Goal: Obtain resource: Download file/media

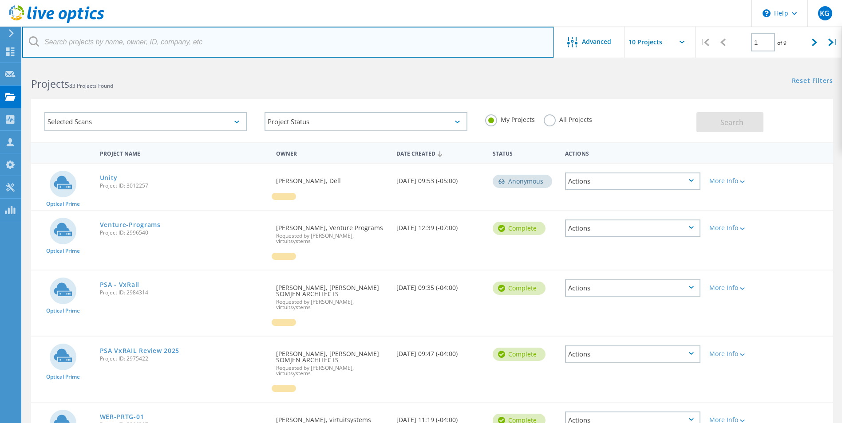
click at [115, 43] on input "text" at bounding box center [288, 42] width 532 height 31
type input "t"
type input "east"
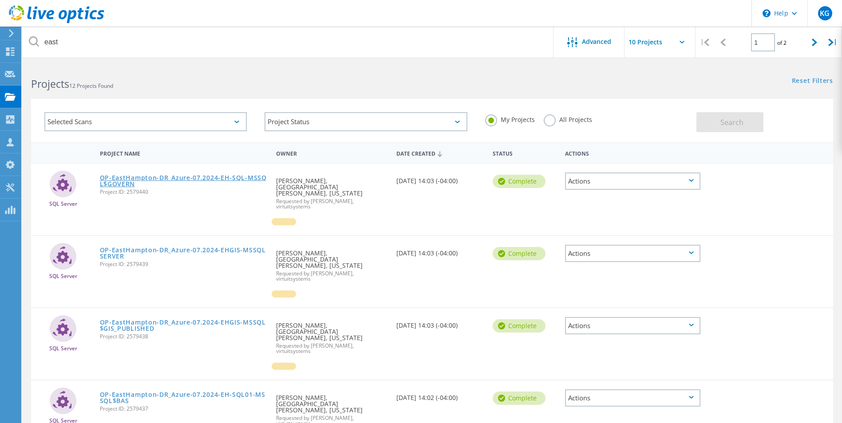
click at [215, 175] on link "OP-EastHampton-DR_Azure-07.2024-EH-SQL-MSSQL$GOVERN" at bounding box center [184, 181] width 168 height 12
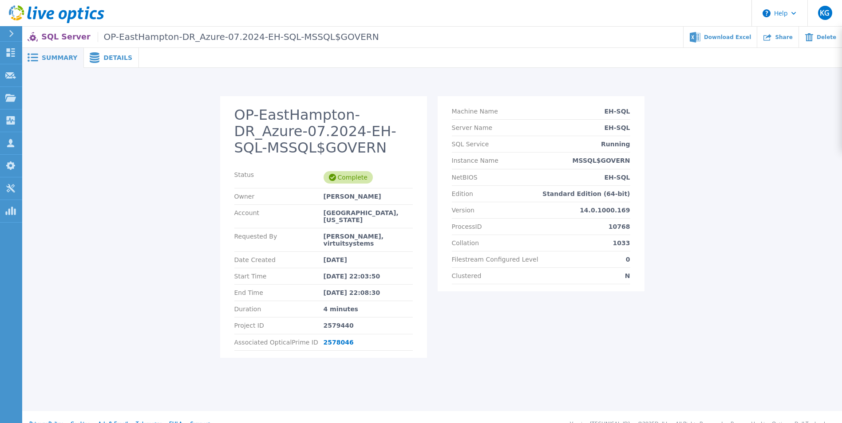
click at [127, 61] on div "Details" at bounding box center [111, 58] width 55 height 20
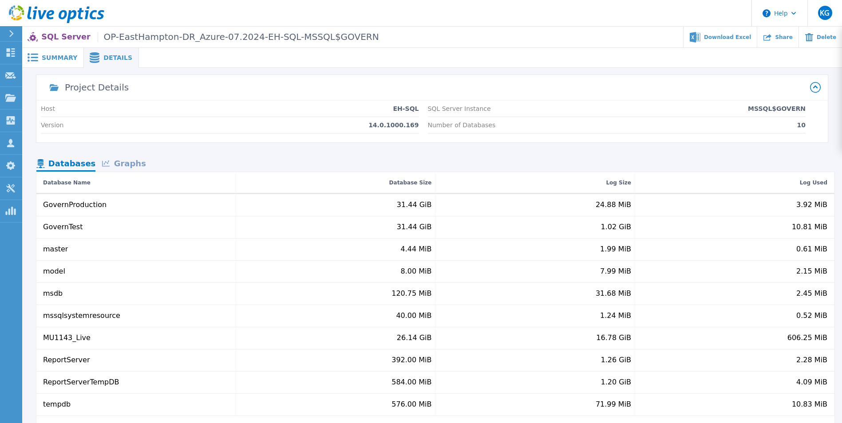
click at [46, 56] on span "Summary" at bounding box center [60, 58] width 36 height 6
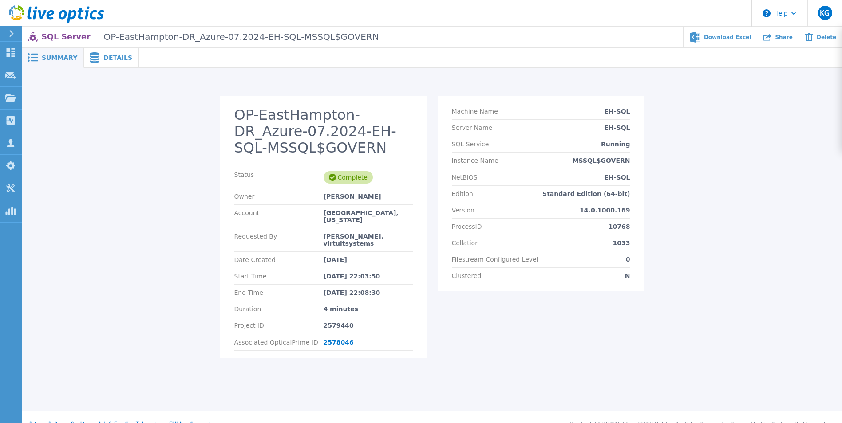
click at [114, 62] on div "Details" at bounding box center [111, 58] width 55 height 20
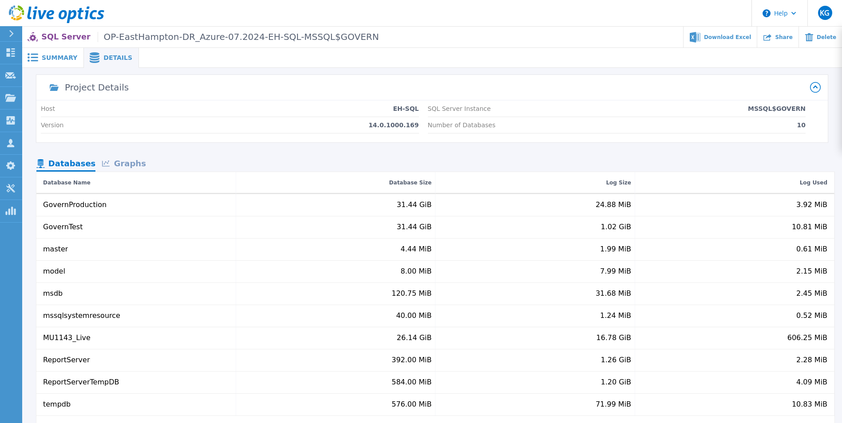
click at [58, 58] on span "Summary" at bounding box center [60, 58] width 36 height 6
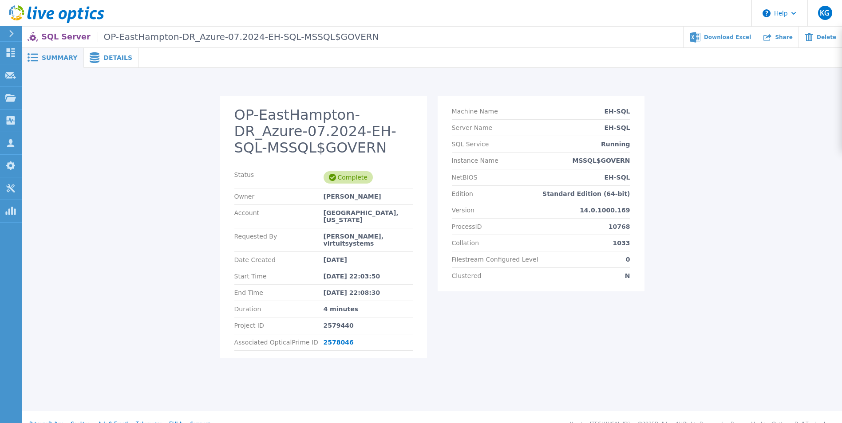
click at [112, 58] on span "Details" at bounding box center [117, 58] width 29 height 6
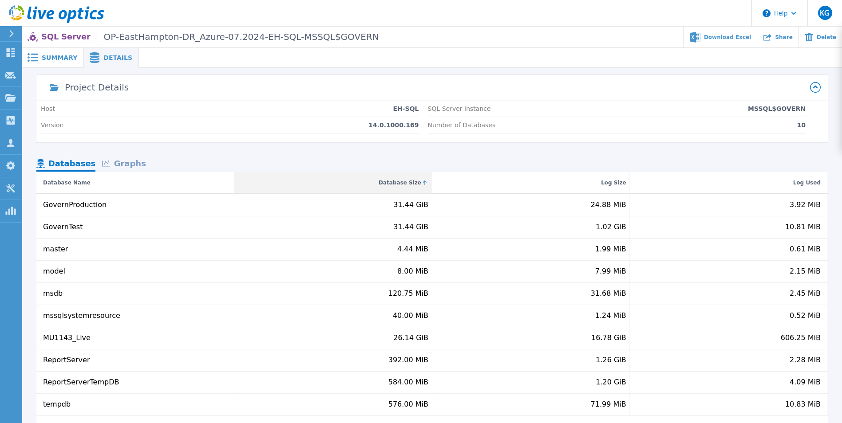
click at [408, 180] on div "Database Size" at bounding box center [400, 183] width 43 height 11
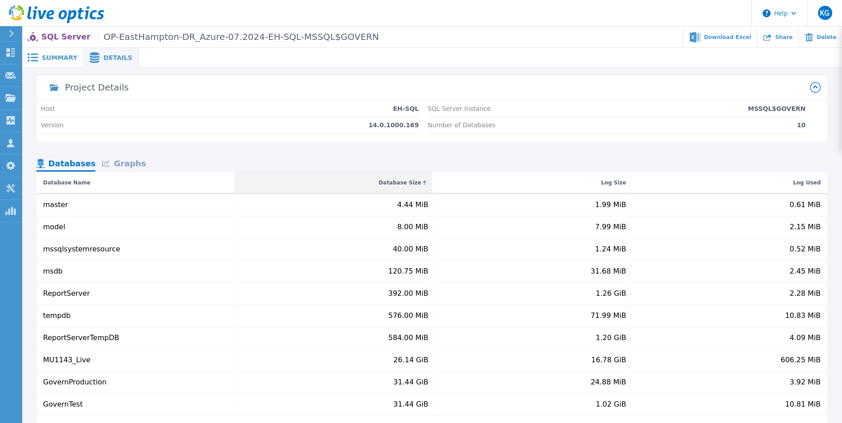
click at [408, 180] on div "Database Size" at bounding box center [400, 183] width 43 height 11
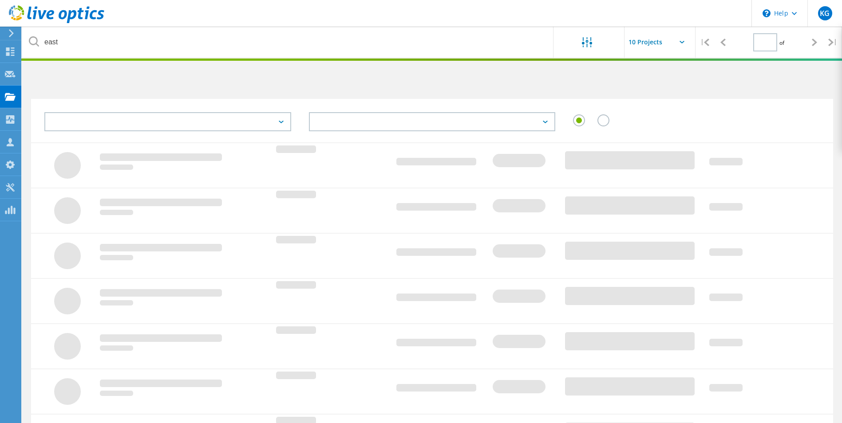
type input "1"
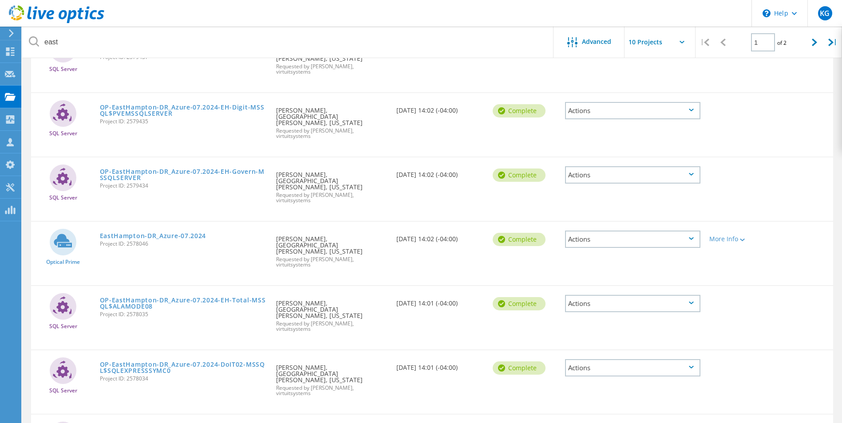
scroll to position [356, 0]
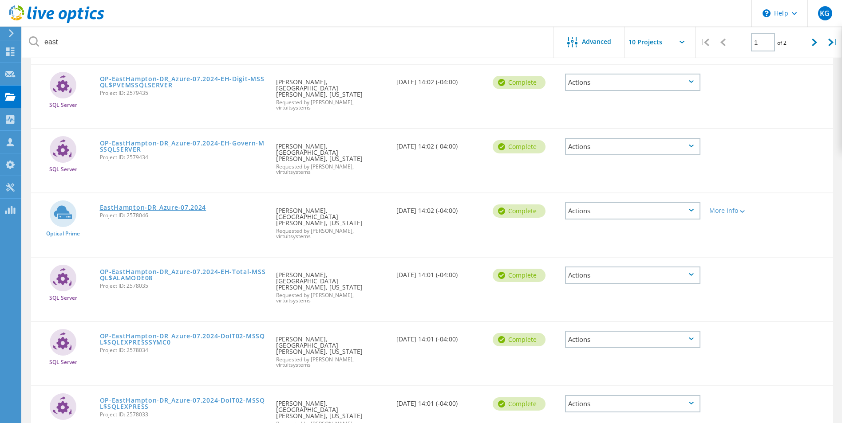
click at [141, 205] on link "EastHampton-DR_Azure-07.2024" at bounding box center [153, 208] width 107 height 6
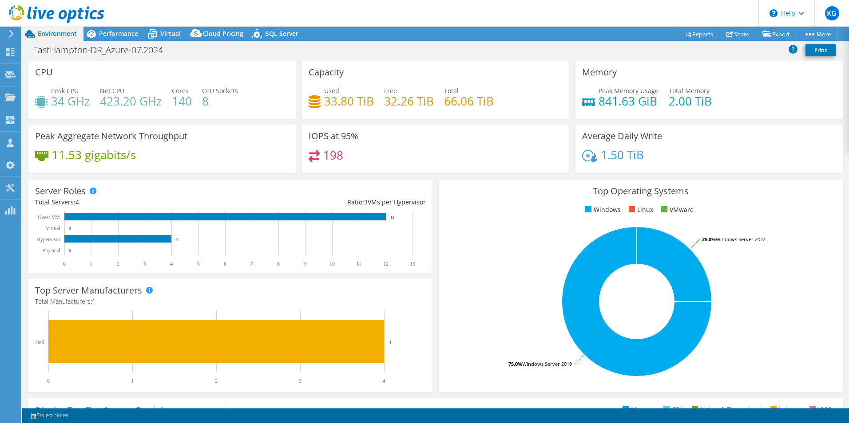
select select "USEast"
select select "USD"
drag, startPoint x: 369, startPoint y: 102, endPoint x: 323, endPoint y: 102, distance: 46.2
click at [324, 102] on h4 "33.80 TiB" at bounding box center [349, 101] width 50 height 10
click at [171, 29] on span "Virtual" at bounding box center [170, 33] width 20 height 8
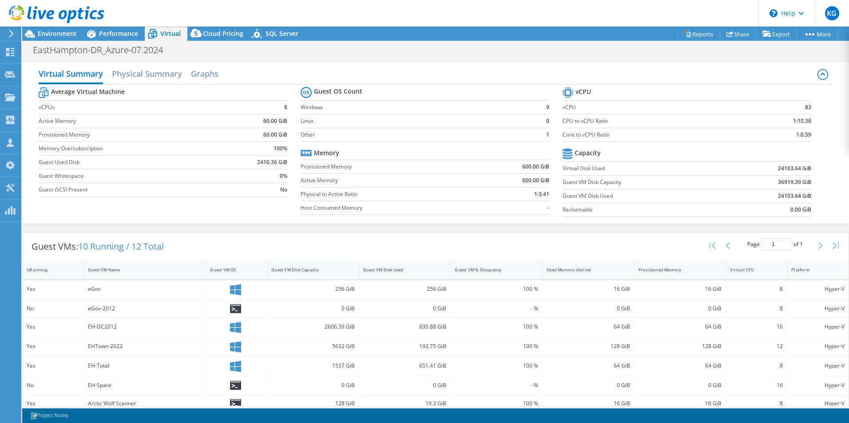
click at [292, 268] on div "Guest VM Disk Capacity" at bounding box center [307, 270] width 73 height 6
click at [62, 33] on span "Environment" at bounding box center [57, 33] width 39 height 8
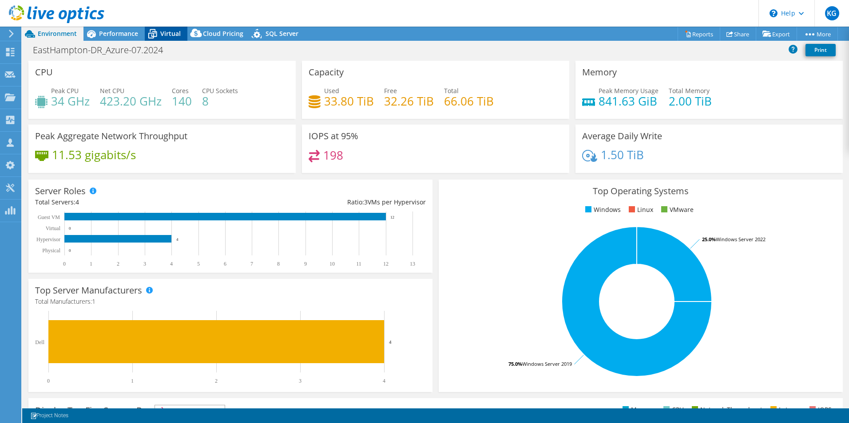
click at [153, 30] on icon at bounding box center [153, 34] width 16 height 16
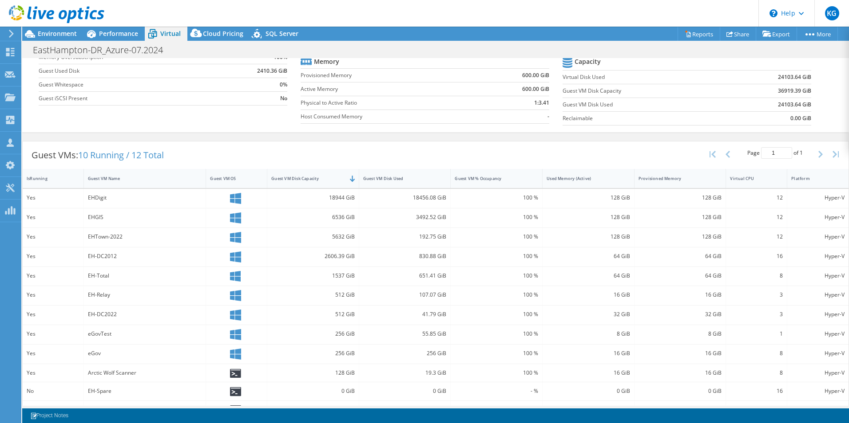
scroll to position [109, 0]
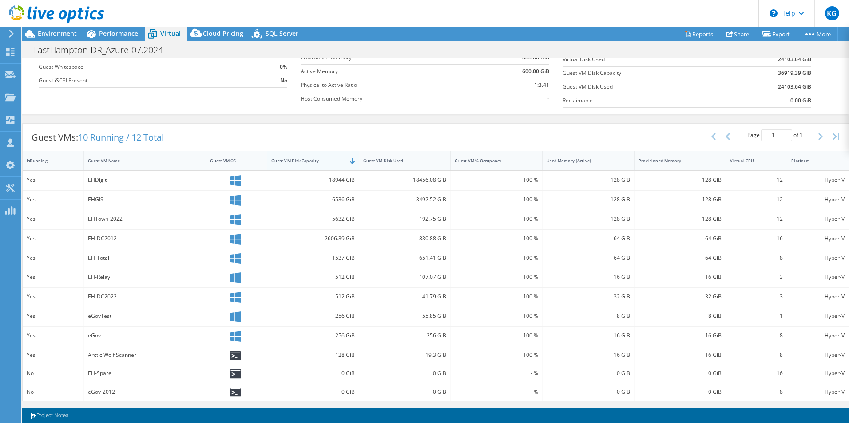
click at [333, 165] on div "Guest VM Disk Capacity" at bounding box center [307, 161] width 81 height 14
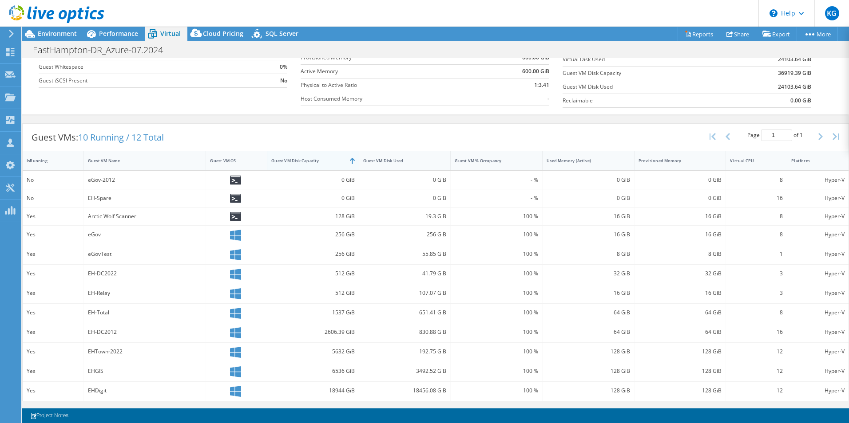
click at [333, 165] on div "Guest VM Disk Capacity" at bounding box center [307, 161] width 81 height 14
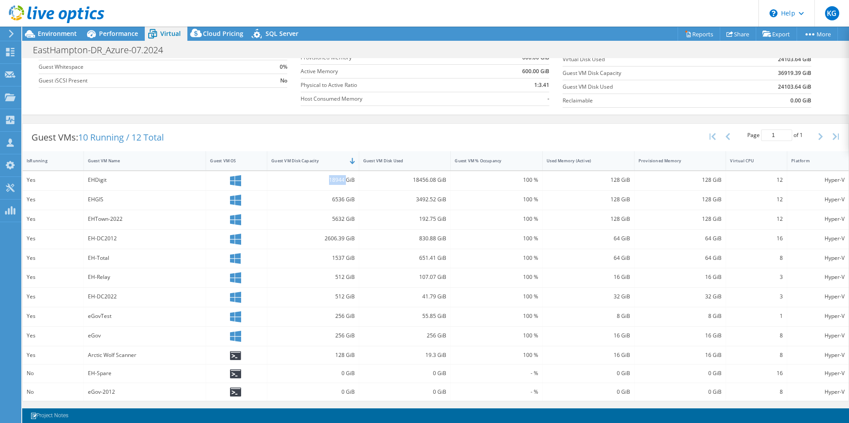
drag, startPoint x: 326, startPoint y: 179, endPoint x: 344, endPoint y: 180, distance: 18.2
click at [344, 180] on div "18944 GiB" at bounding box center [312, 180] width 83 height 10
drag, startPoint x: 118, startPoint y: 180, endPoint x: 79, endPoint y: 176, distance: 39.3
click at [79, 176] on div "Yes EHDigit 18944 GiB 18456.08 GiB 100 % 128 GiB 128 GiB 12 Hyper-V" at bounding box center [435, 180] width 825 height 19
drag, startPoint x: 406, startPoint y: 177, endPoint x: 483, endPoint y: 137, distance: 86.7
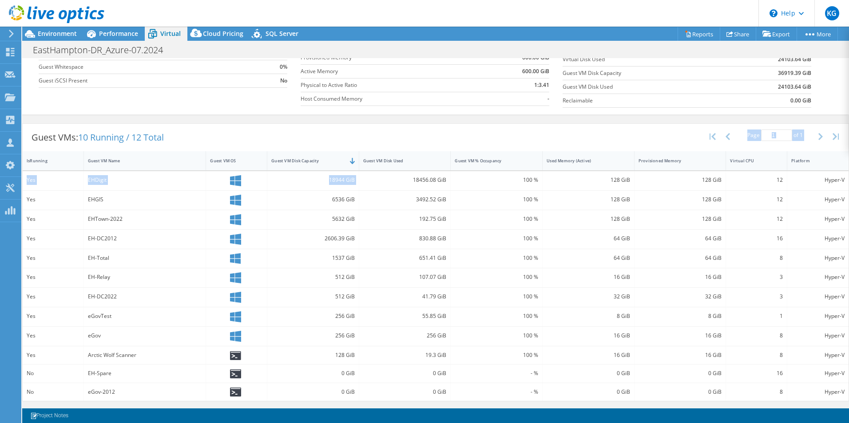
click at [483, 137] on div "Guest VMs: 10 Running / 12 Total Page 1 of 1 5 rows 10 rows 20 rows 25 rows 50 …" at bounding box center [435, 262] width 826 height 278
click at [483, 137] on div "Guest VMs: 10 Running / 12 Total Page 1 of 1 5 rows 10 rows 20 rows 25 rows 50 …" at bounding box center [435, 138] width 825 height 28
click at [734, 35] on link "Share" at bounding box center [737, 34] width 36 height 14
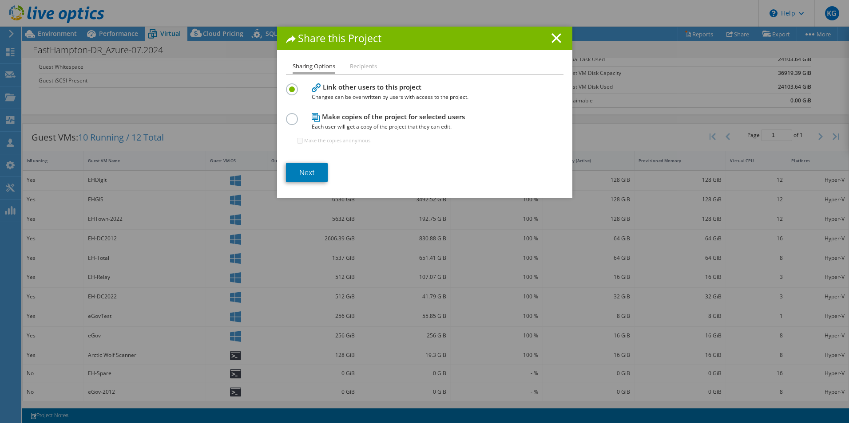
click at [544, 37] on h1 "Share this Project" at bounding box center [424, 38] width 277 height 10
click at [556, 34] on icon at bounding box center [556, 38] width 10 height 10
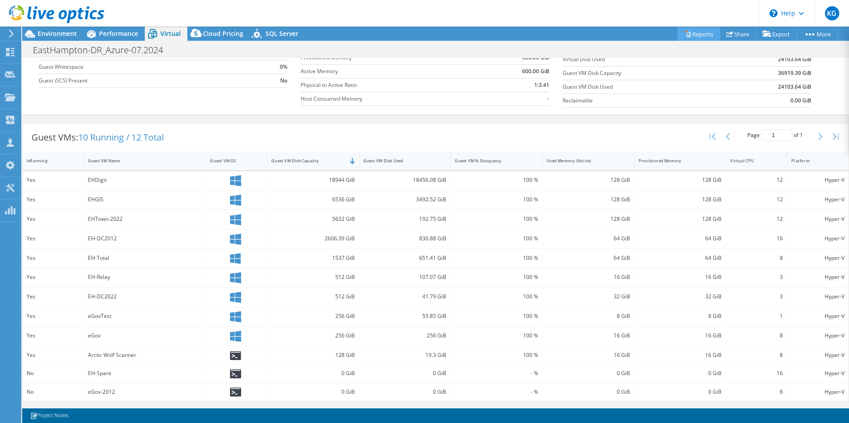
click at [701, 37] on link "Reports" at bounding box center [698, 34] width 43 height 14
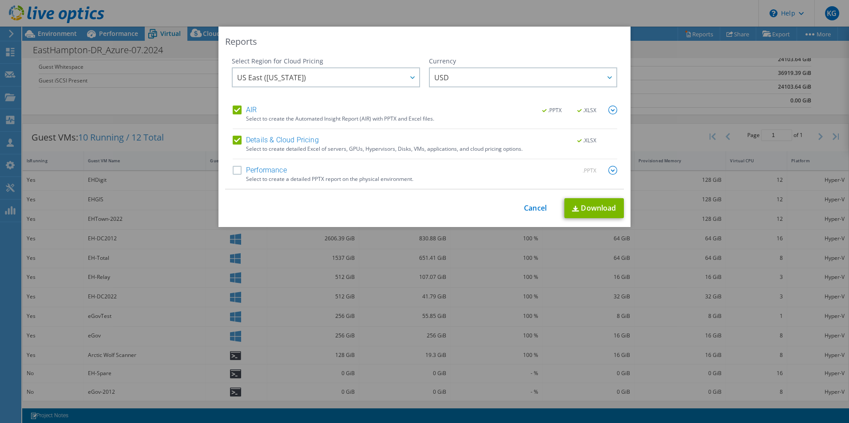
click at [249, 172] on label "Performance" at bounding box center [260, 170] width 54 height 9
click at [0, 0] on input "Performance" at bounding box center [0, 0] width 0 height 0
click at [589, 198] on link "Download" at bounding box center [593, 208] width 59 height 20
click at [537, 208] on link "Cancel" at bounding box center [535, 208] width 23 height 8
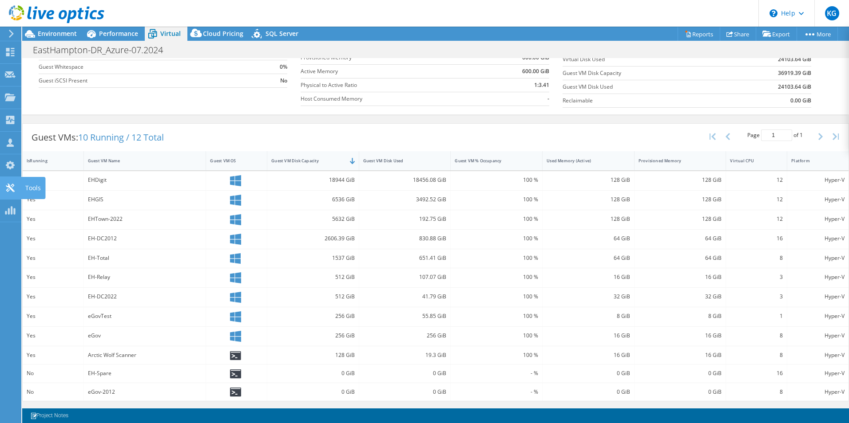
click at [32, 184] on div "Tools" at bounding box center [33, 188] width 24 height 22
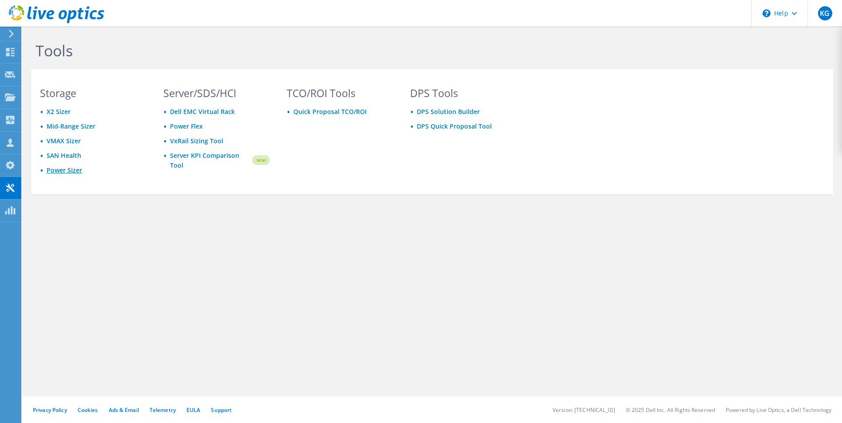
click at [69, 169] on link "Power Sizer" at bounding box center [65, 170] width 36 height 8
